Goal: Check status: Check status

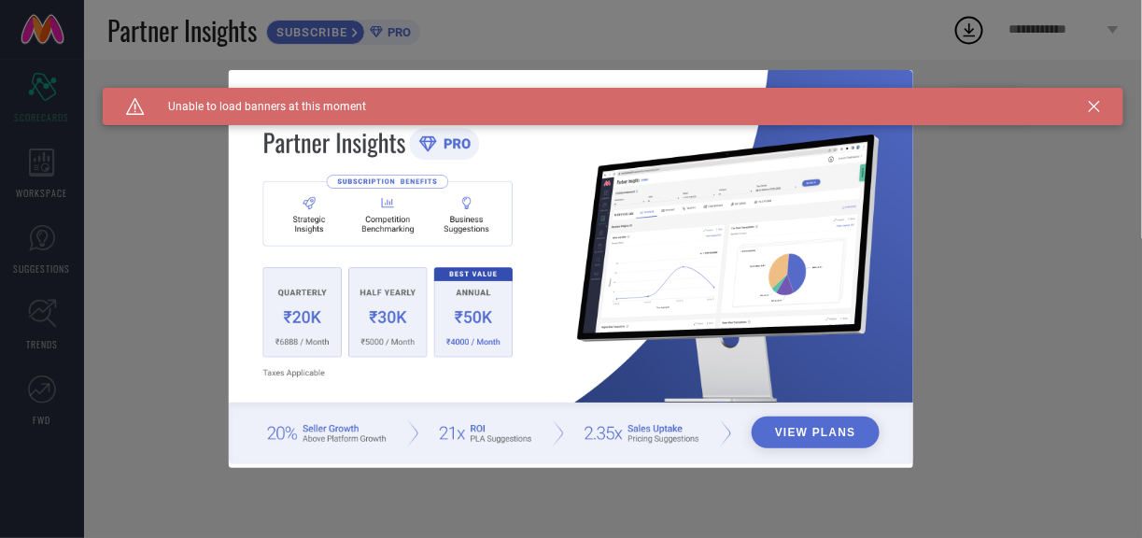
type input "All"
click at [1090, 102] on icon at bounding box center [1094, 106] width 11 height 11
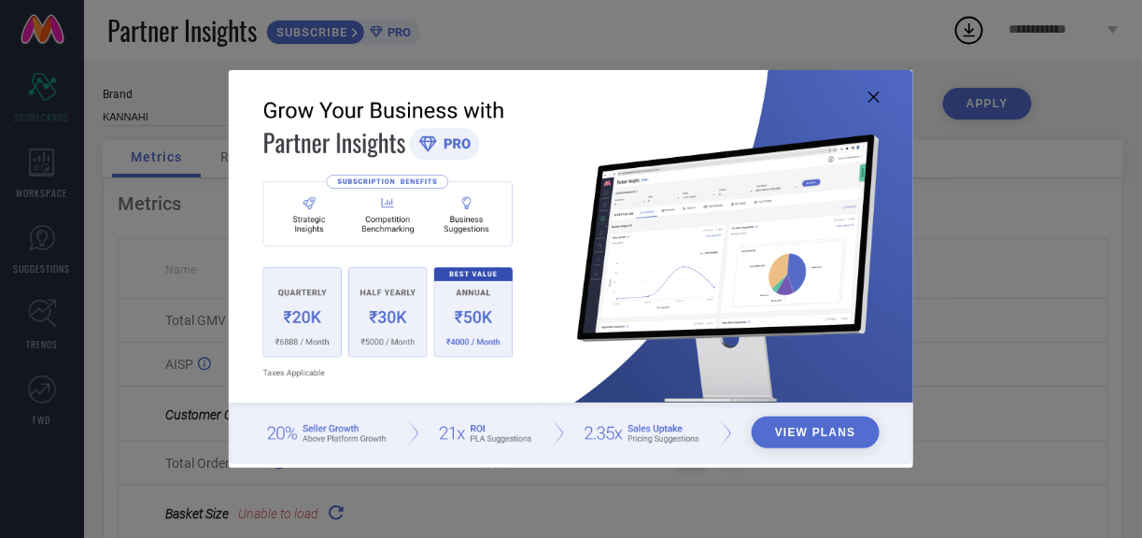
click at [869, 96] on icon at bounding box center [873, 96] width 11 height 11
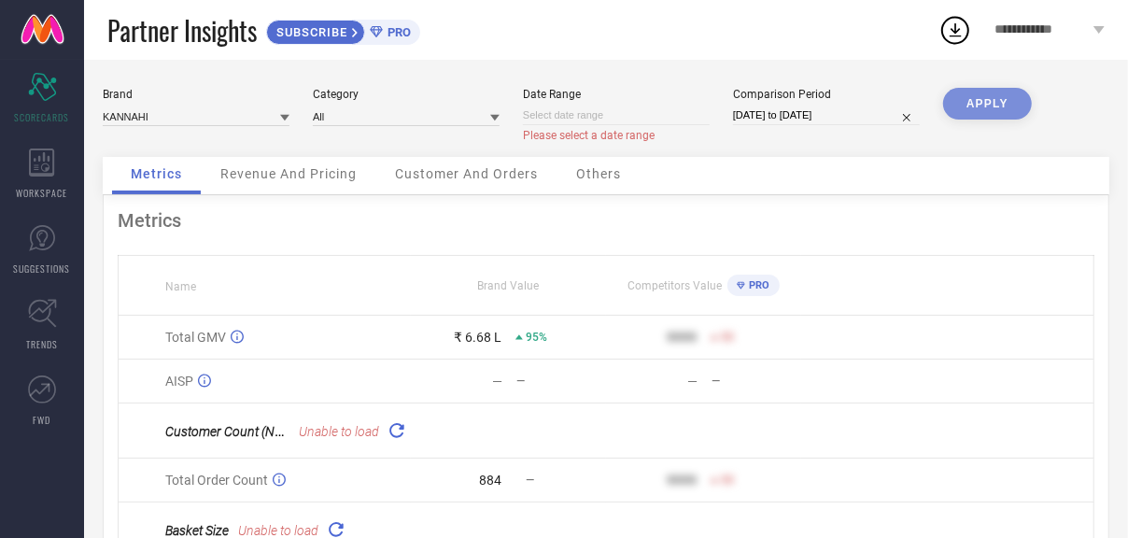
click at [589, 120] on input at bounding box center [616, 116] width 187 height 20
select select "9"
select select "2025"
select select "10"
select select "2025"
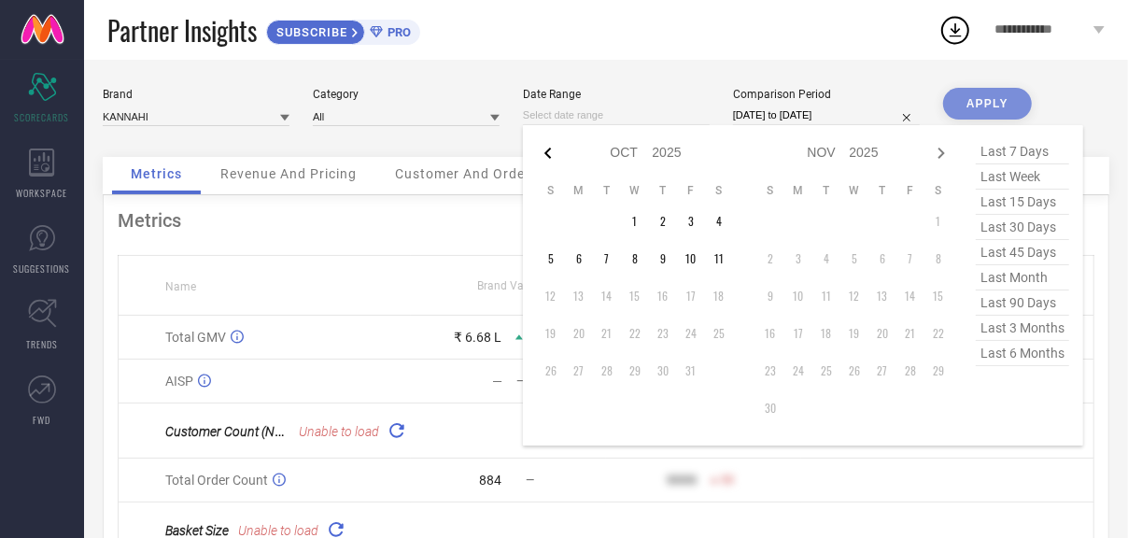
click at [546, 151] on icon at bounding box center [548, 153] width 22 height 22
select select "8"
select select "2025"
select select "9"
select select "2025"
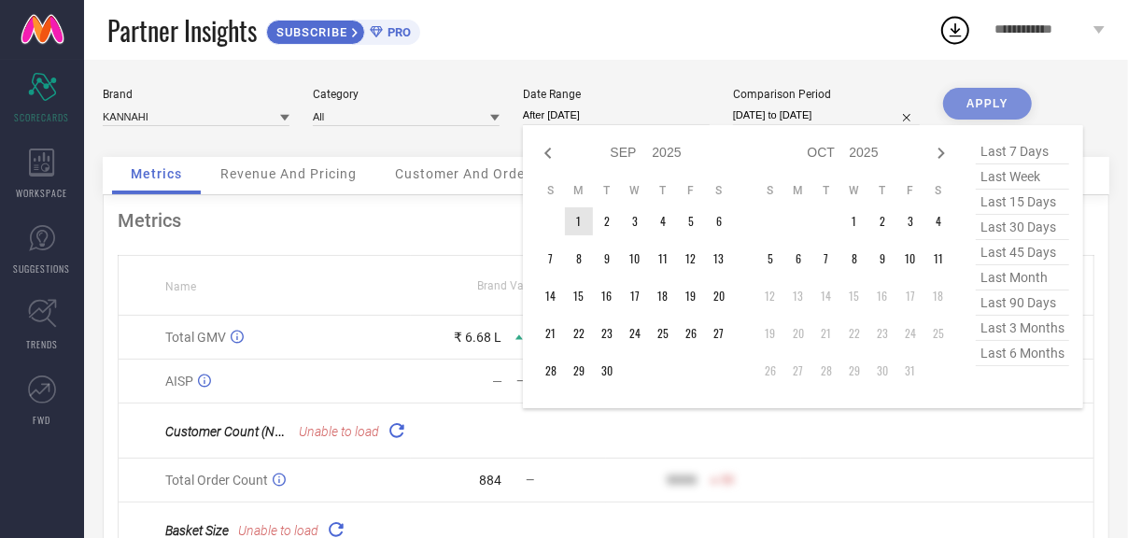
click at [583, 218] on td "1" at bounding box center [579, 221] width 28 height 28
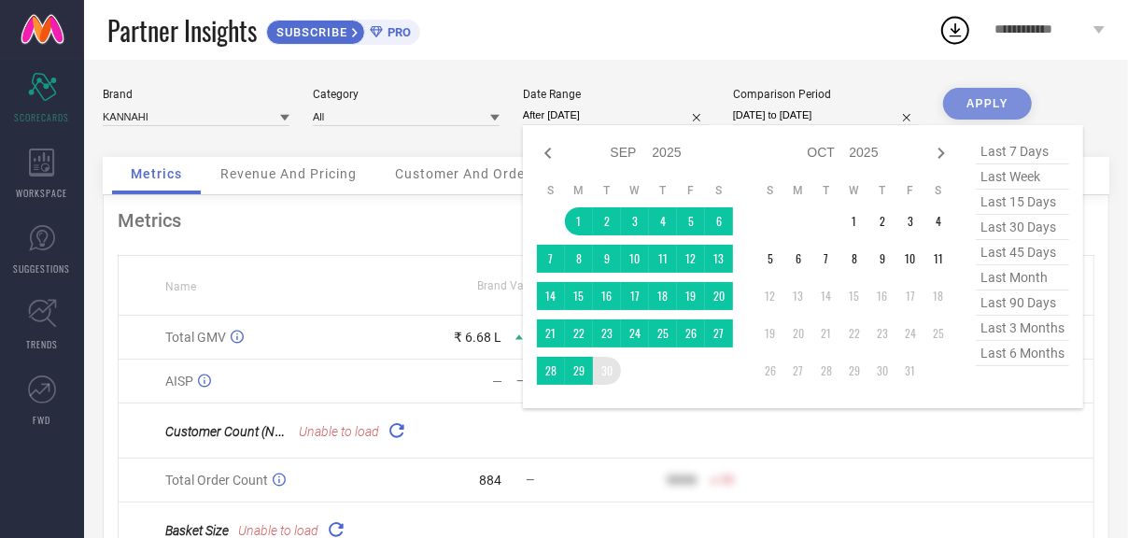
type input "[DATE] to [DATE]"
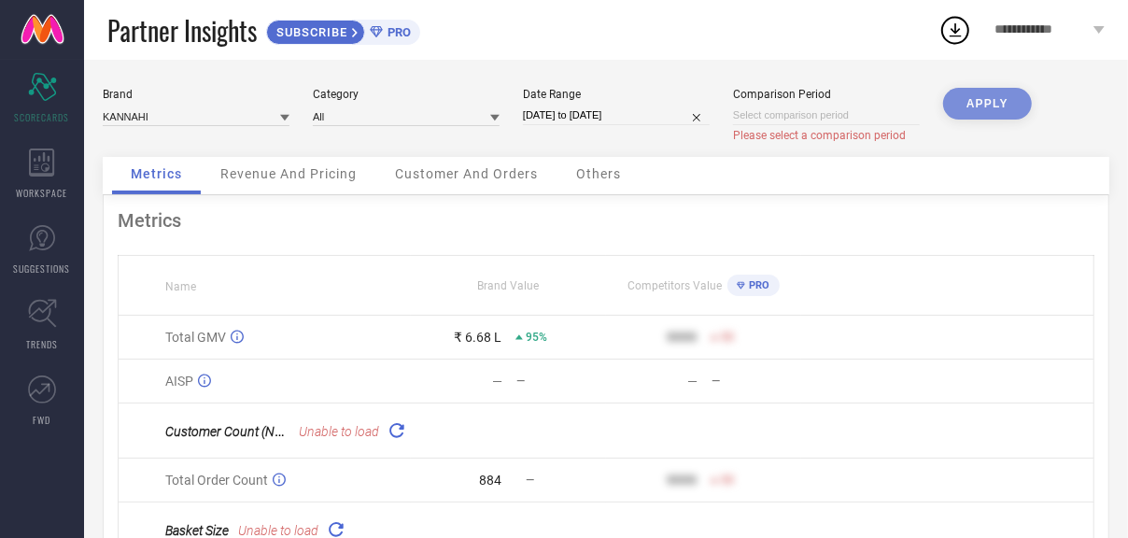
click at [739, 119] on input at bounding box center [826, 116] width 187 height 20
select select "9"
select select "2025"
select select "10"
select select "2025"
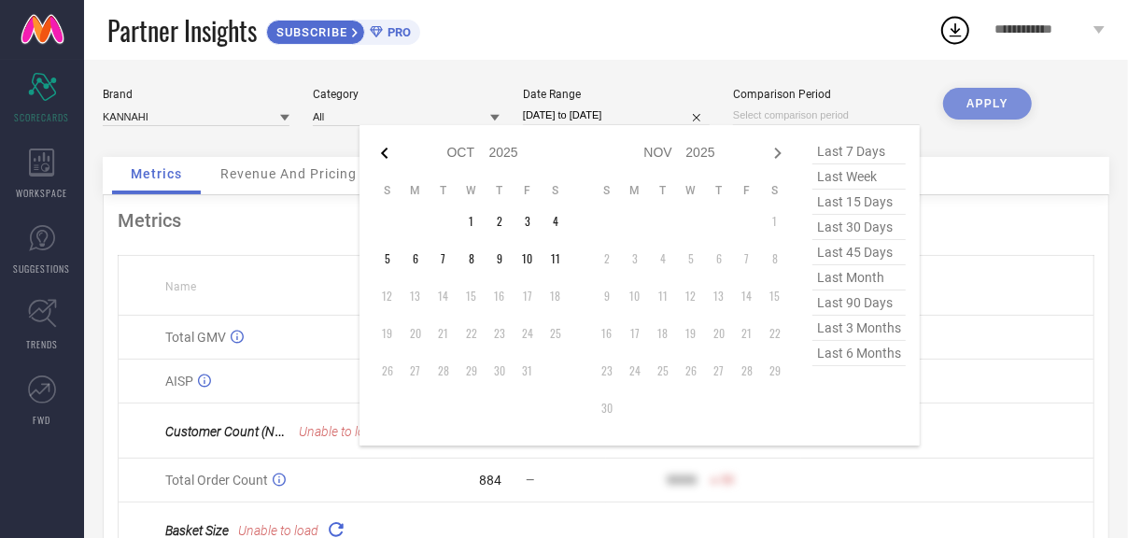
click at [374, 151] on icon at bounding box center [384, 153] width 22 height 22
select select "8"
select select "2025"
select select "9"
select select "2025"
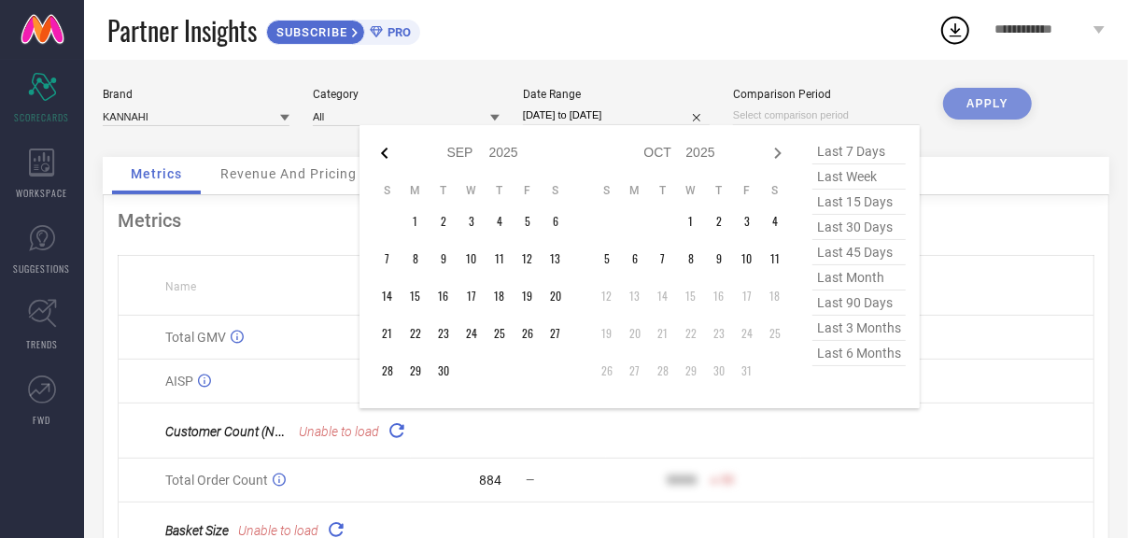
click at [381, 152] on icon at bounding box center [384, 153] width 22 height 22
select select "7"
select select "2025"
select select "8"
select select "2025"
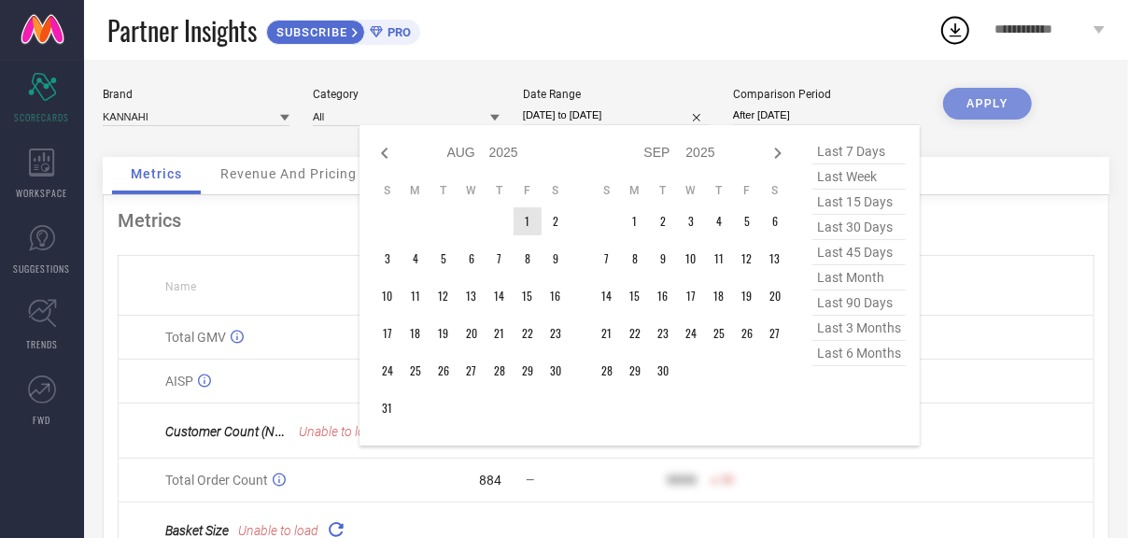
click at [524, 215] on td "1" at bounding box center [528, 221] width 28 height 28
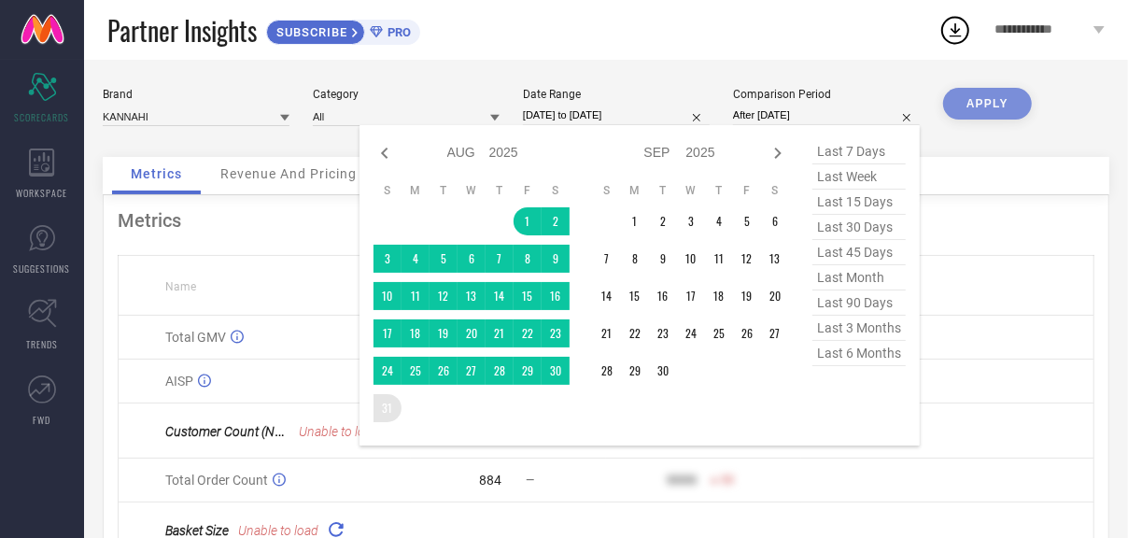
type input "[DATE] to [DATE]"
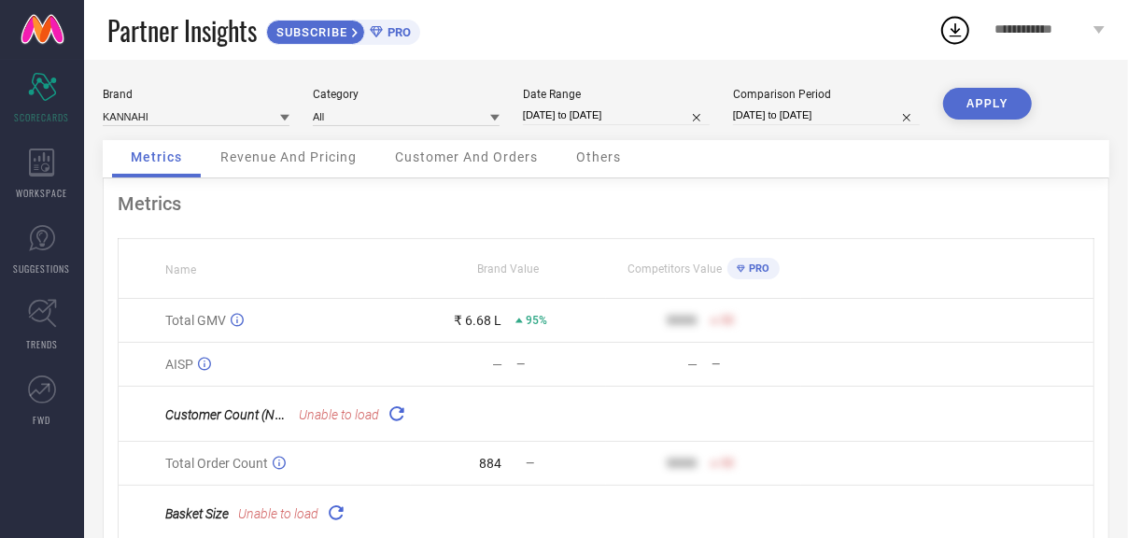
click at [964, 94] on button "APPLY" at bounding box center [987, 104] width 89 height 32
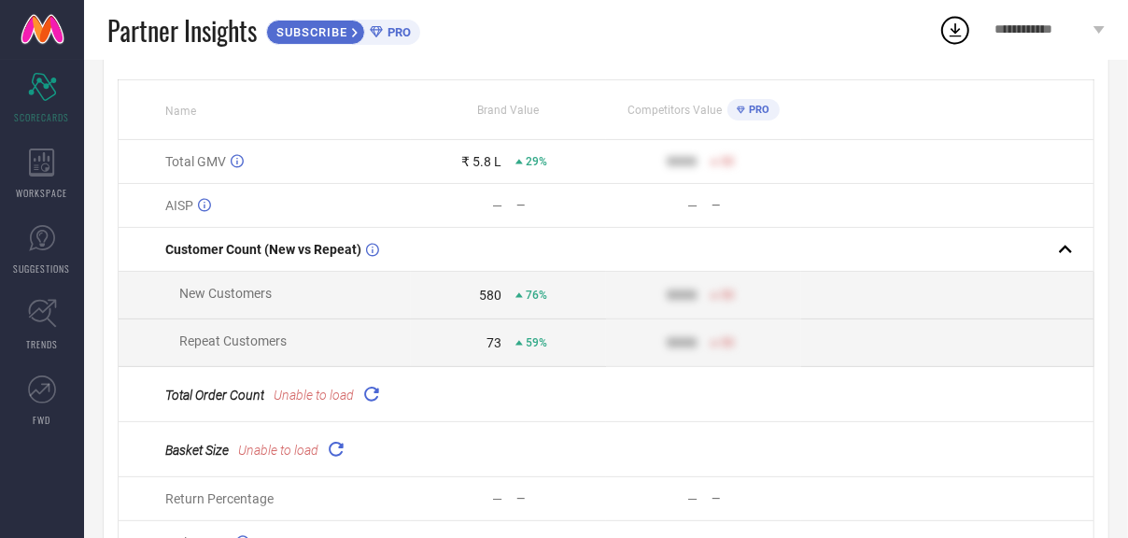
scroll to position [187, 0]
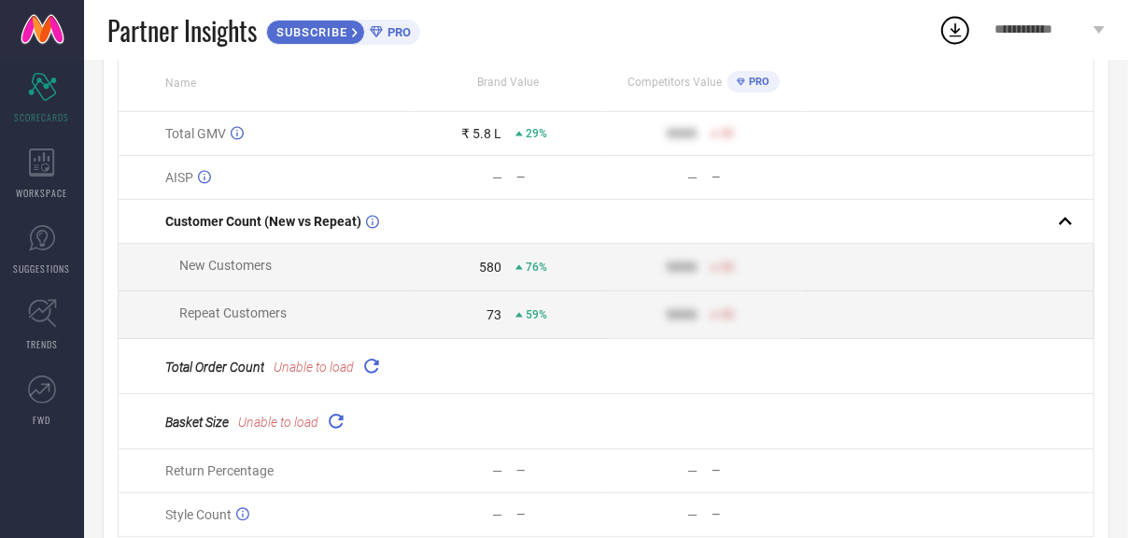
click at [370, 365] on icon at bounding box center [370, 365] width 21 height 21
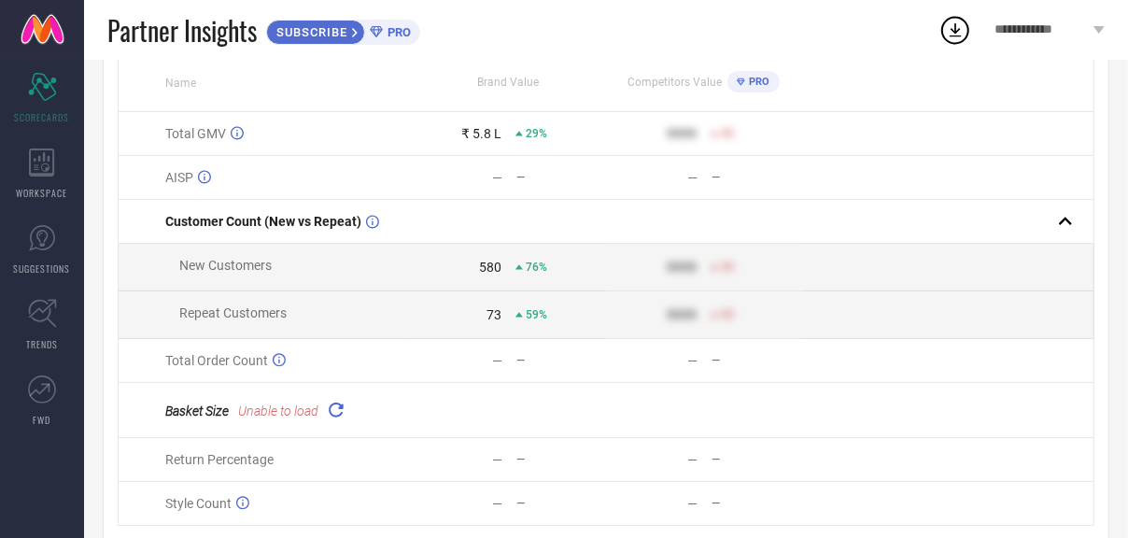
click at [335, 415] on icon at bounding box center [335, 409] width 21 height 21
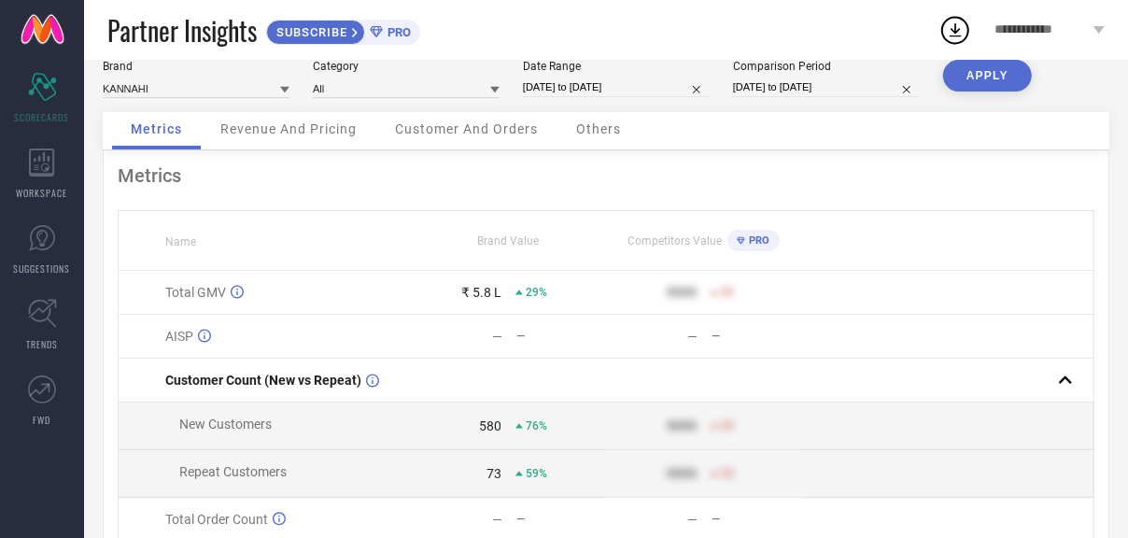
scroll to position [0, 0]
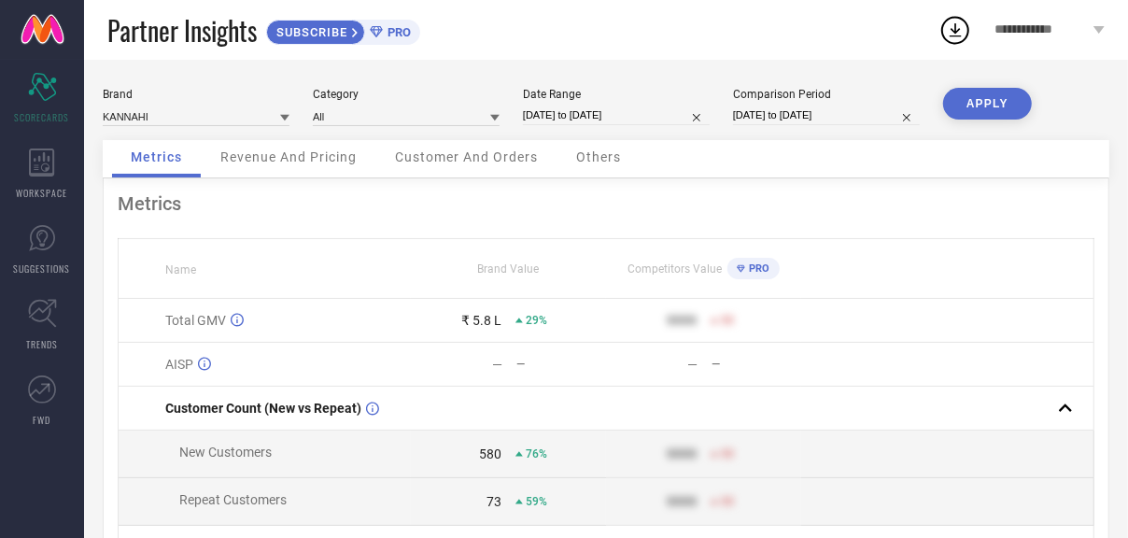
click at [278, 151] on span "Revenue And Pricing" at bounding box center [288, 156] width 136 height 15
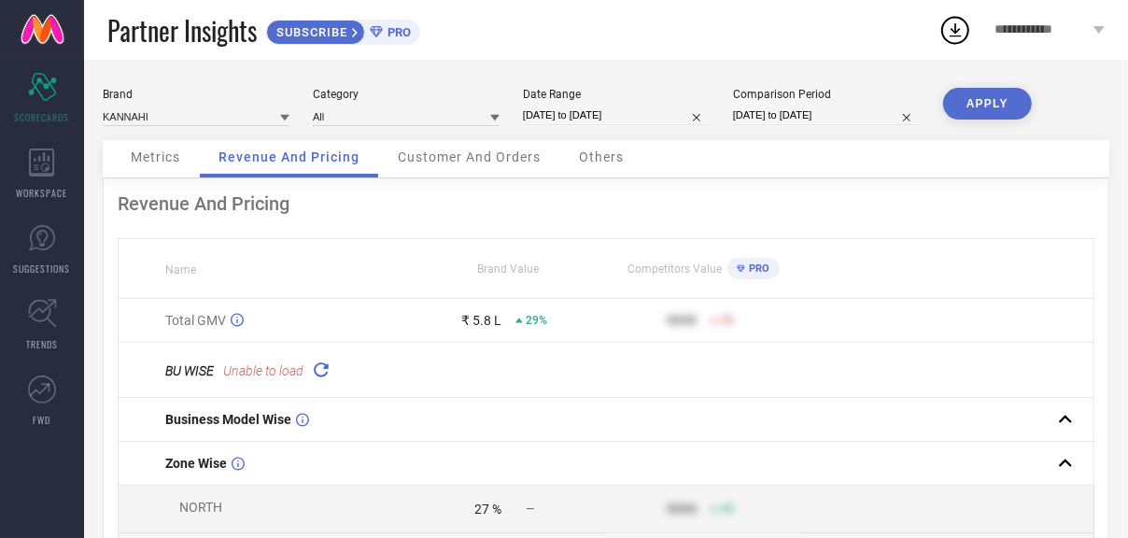
click at [320, 365] on icon at bounding box center [320, 369] width 21 height 21
